Goal: Task Accomplishment & Management: Use online tool/utility

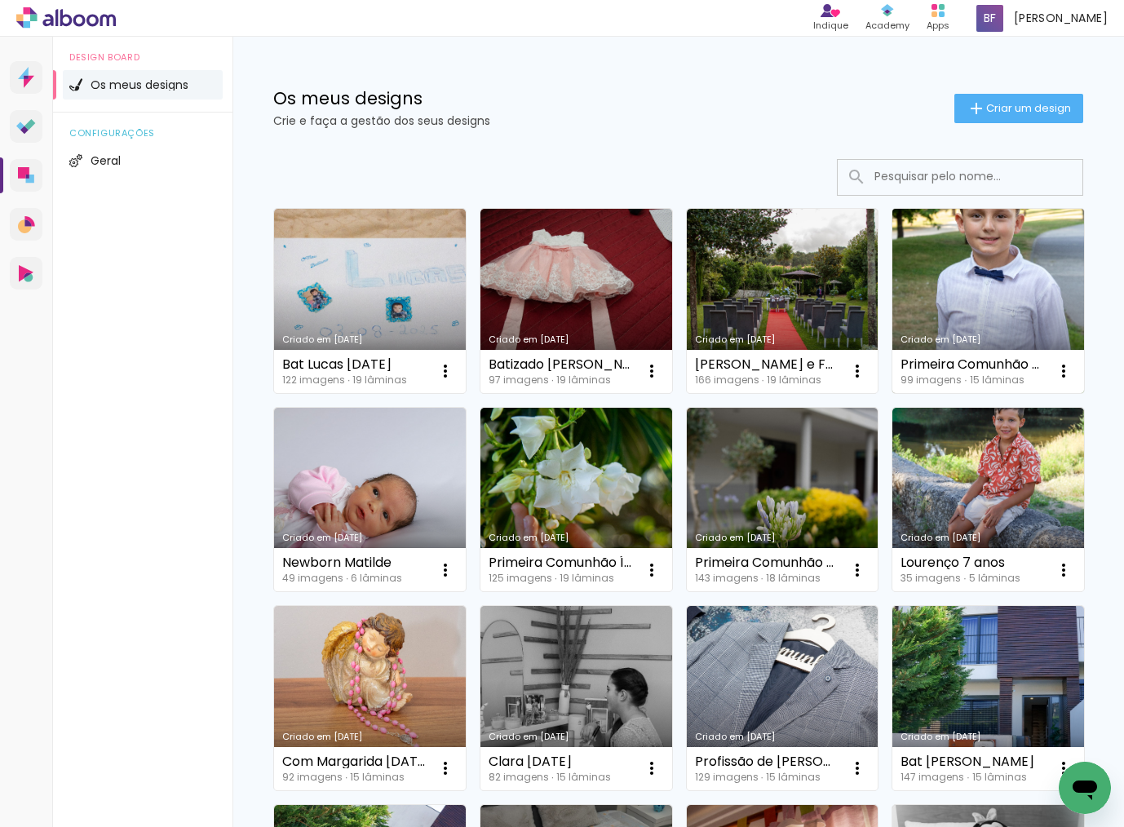
click at [1019, 292] on link "Criado em [DATE]" at bounding box center [988, 301] width 192 height 184
